Goal: Find specific page/section: Find specific page/section

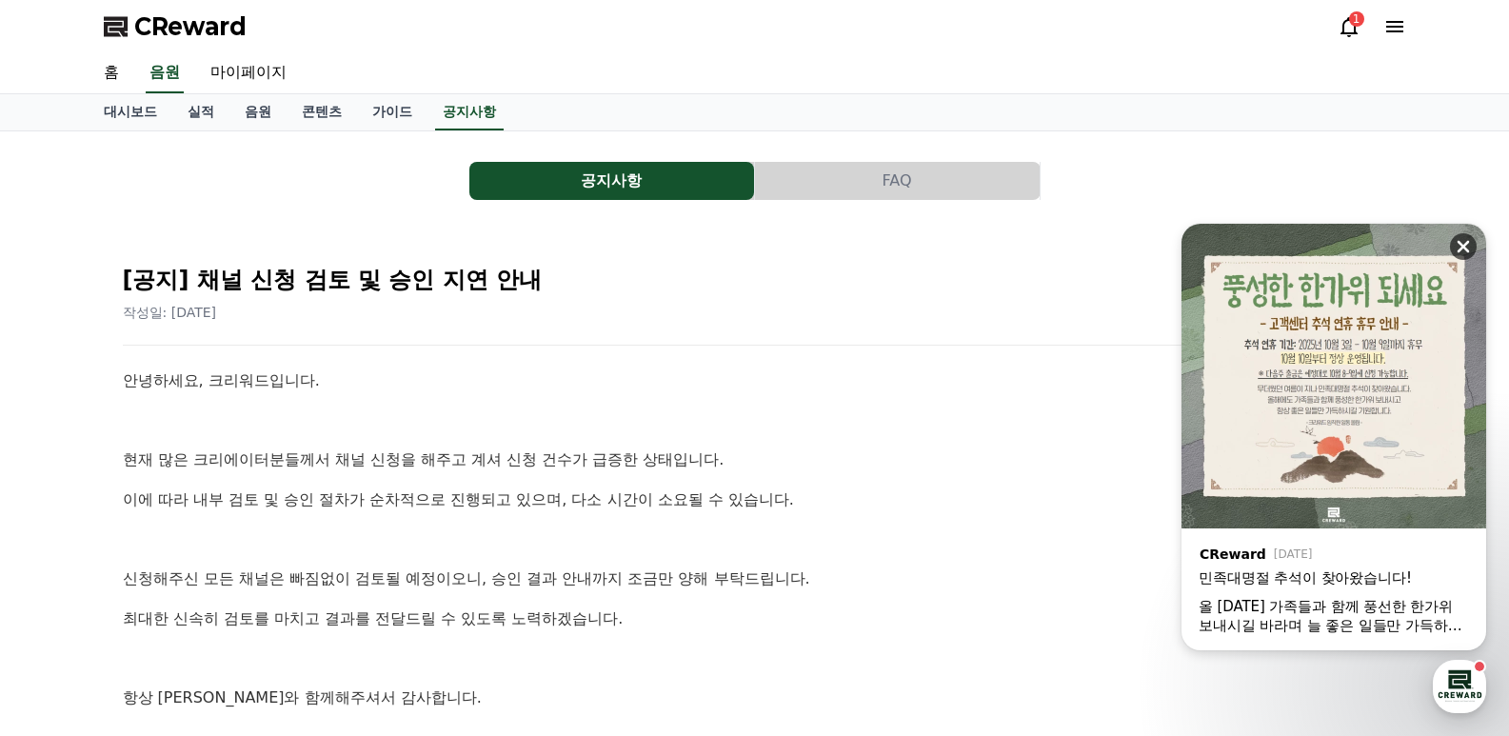
click at [1464, 242] on icon at bounding box center [1463, 246] width 19 height 19
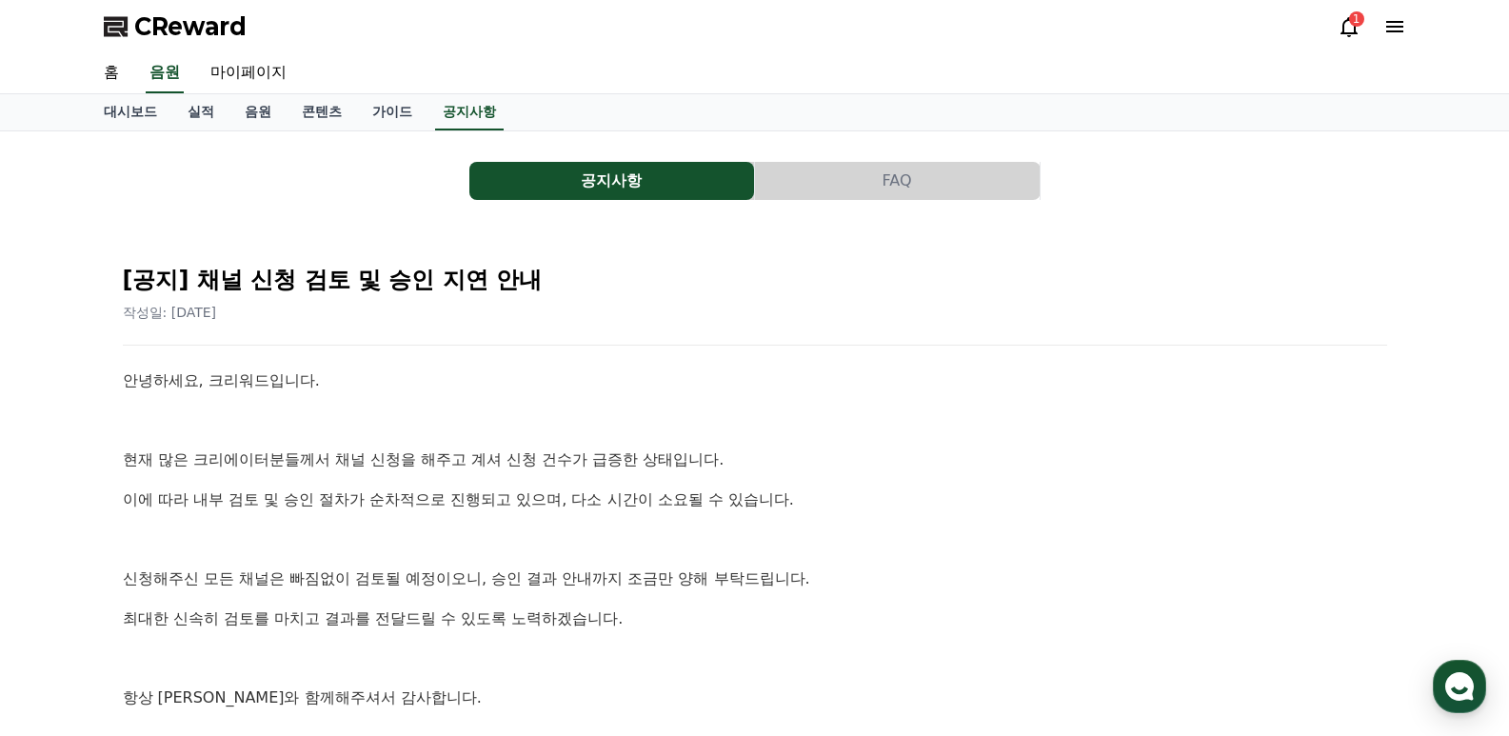
click at [1354, 31] on icon at bounding box center [1349, 27] width 17 height 20
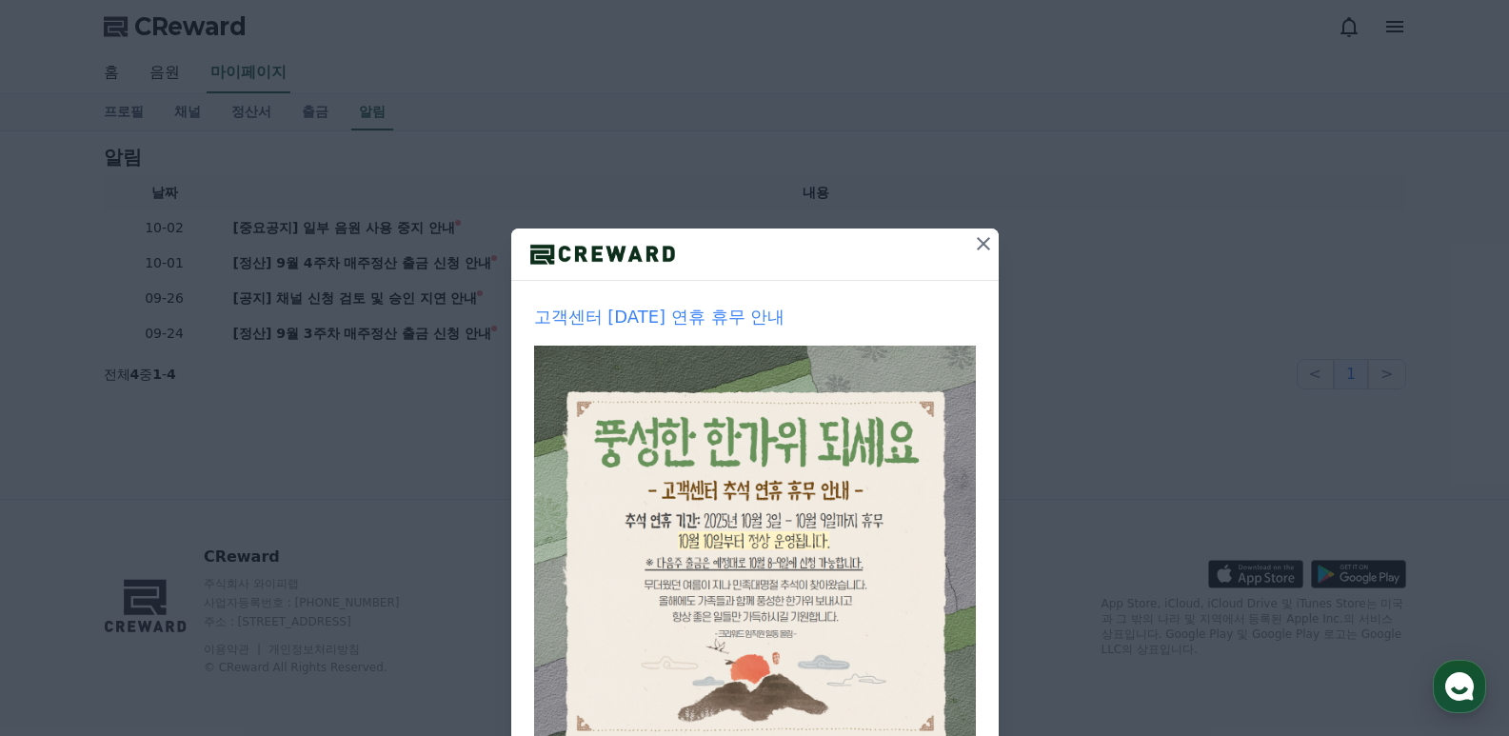
click at [979, 246] on icon at bounding box center [983, 243] width 13 height 13
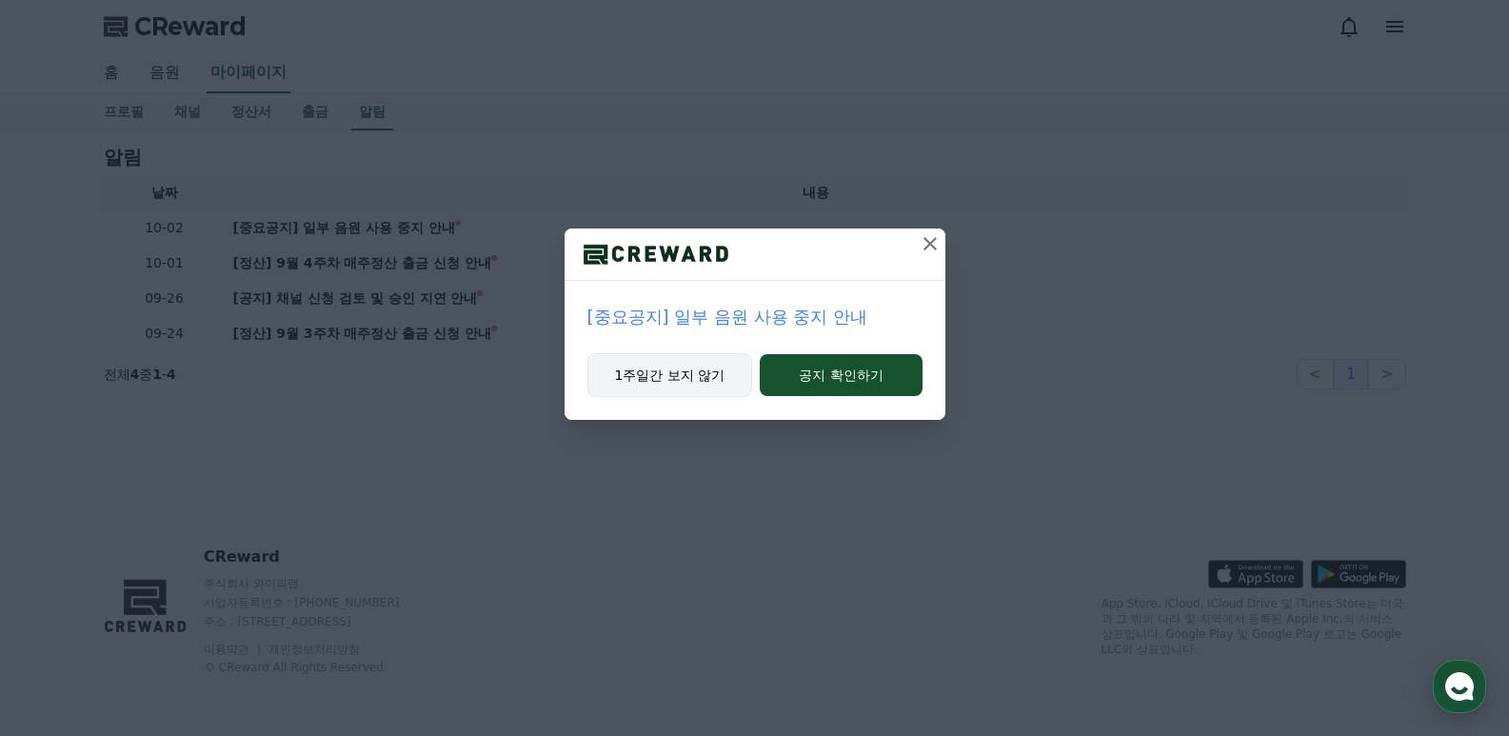
click at [660, 376] on button "1주일간 보지 않기" at bounding box center [670, 375] width 166 height 44
click at [676, 378] on button "1주일간 보지 않기" at bounding box center [670, 375] width 166 height 44
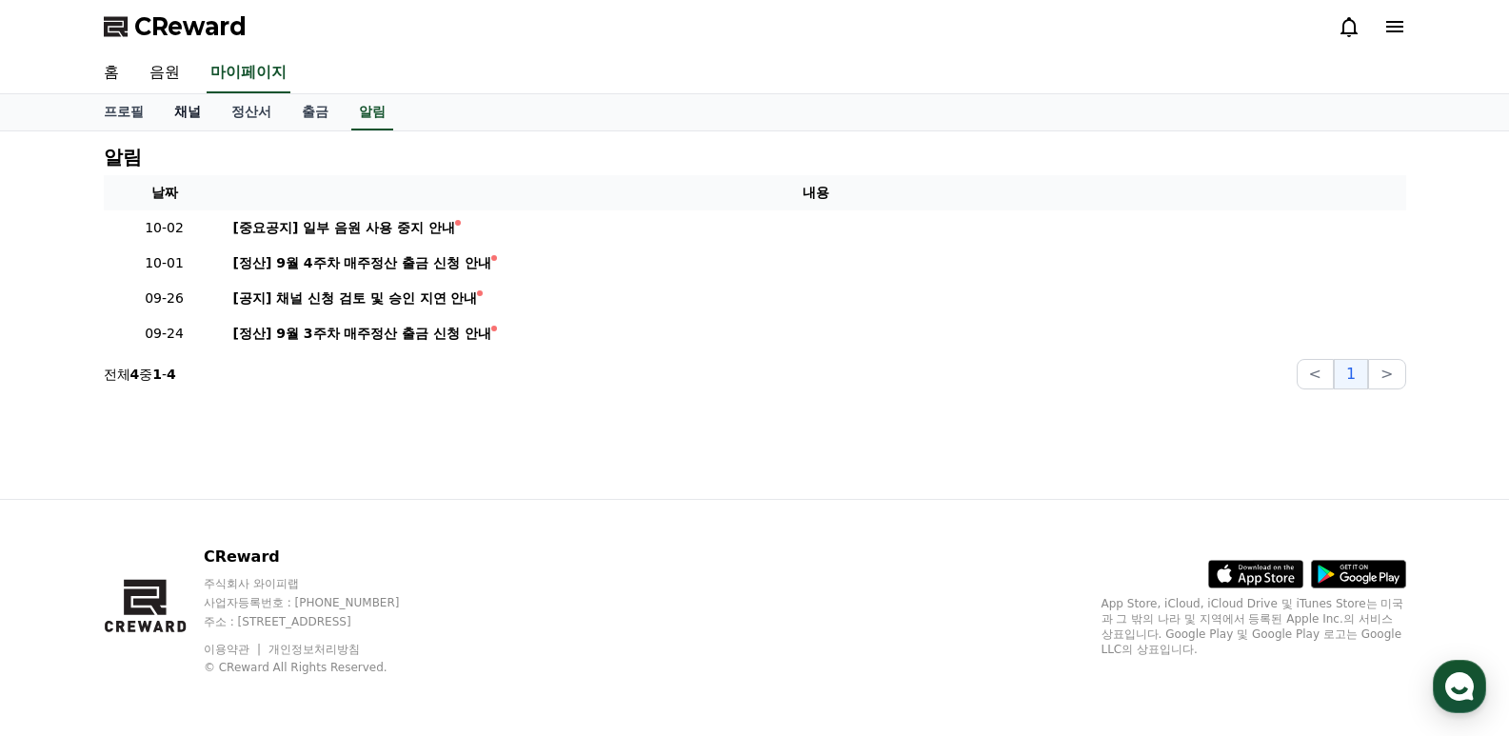
click at [185, 111] on link "채널" at bounding box center [187, 112] width 57 height 36
